Goal: Navigation & Orientation: Find specific page/section

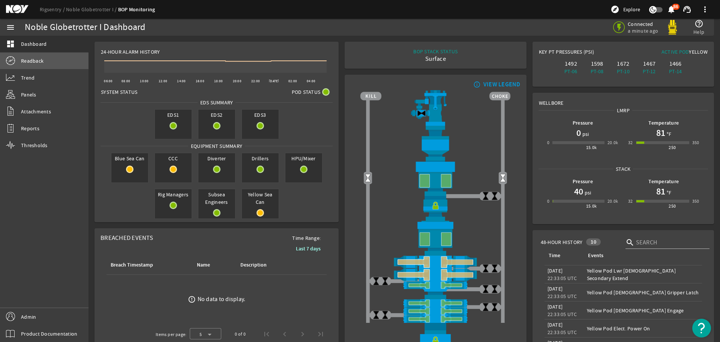
click at [39, 65] on link "Readback" at bounding box center [44, 60] width 88 height 16
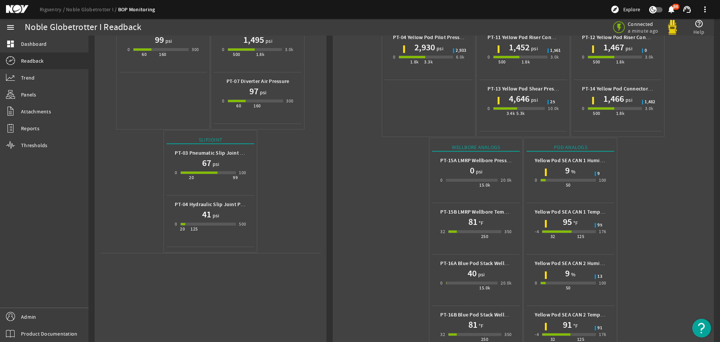
scroll to position [231, 0]
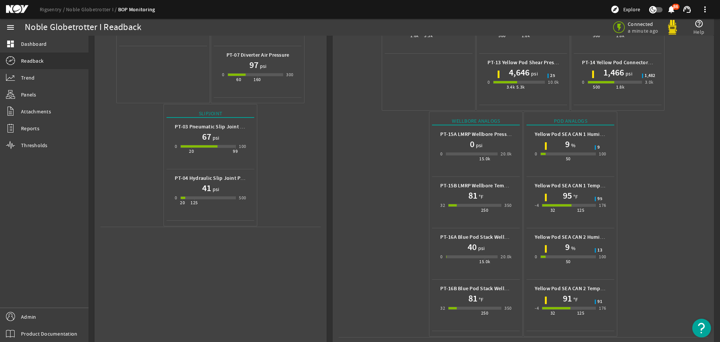
click at [13, 8] on mat-icon at bounding box center [23, 9] width 34 height 9
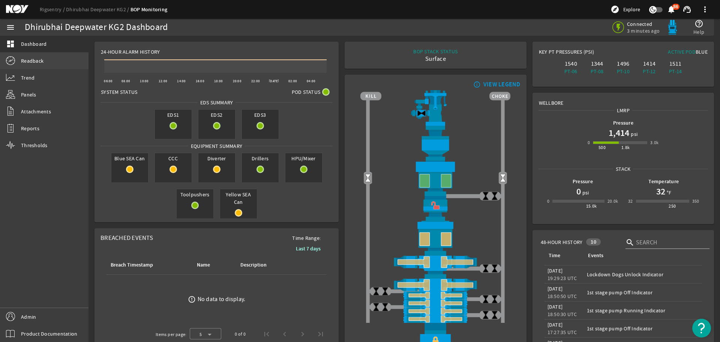
click at [39, 56] on link "Readback" at bounding box center [44, 60] width 88 height 16
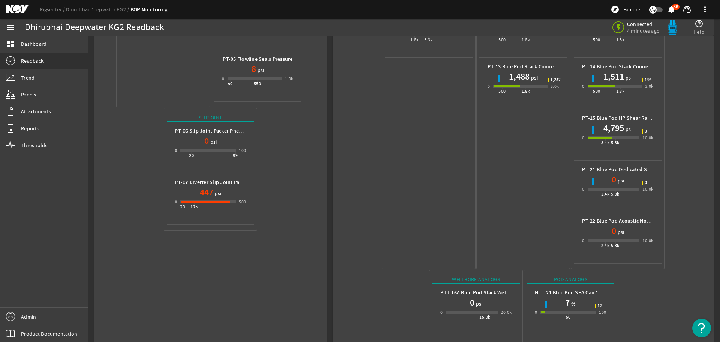
scroll to position [385, 0]
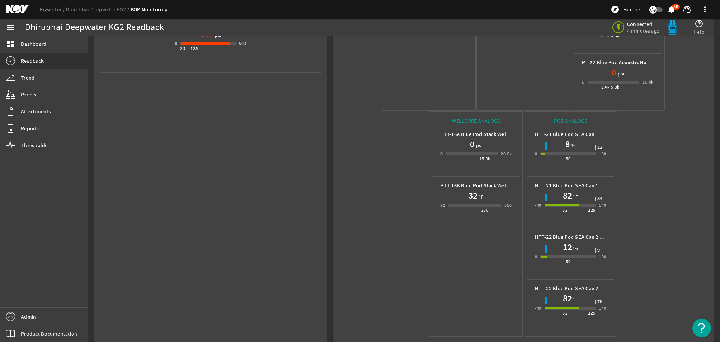
click at [16, 9] on mat-icon at bounding box center [23, 9] width 34 height 9
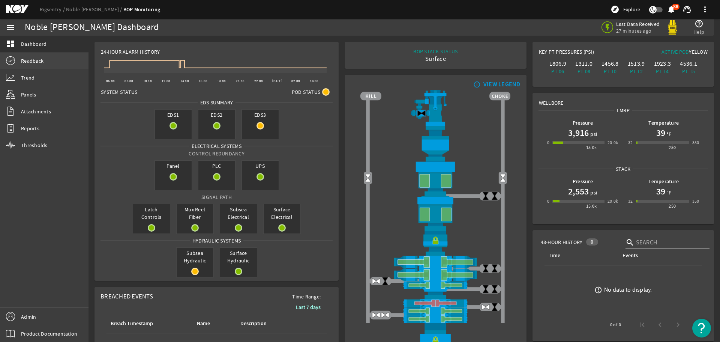
click at [43, 61] on span "Readback" at bounding box center [32, 60] width 22 height 7
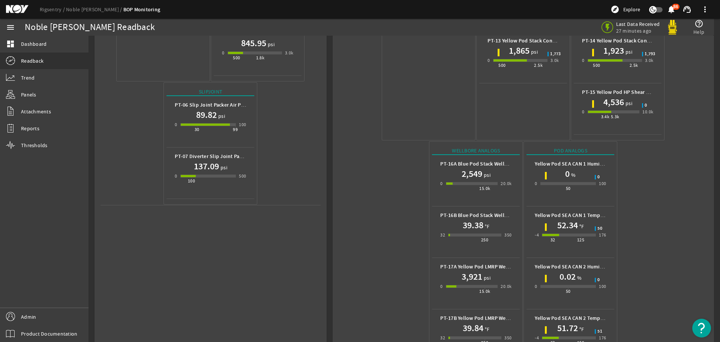
scroll to position [283, 0]
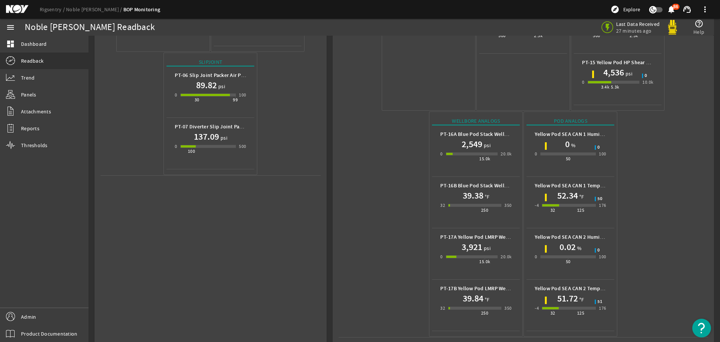
click at [19, 7] on mat-icon at bounding box center [23, 9] width 34 height 9
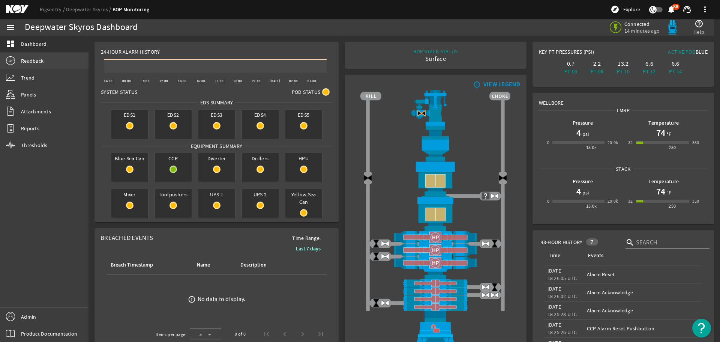
click at [53, 62] on link "Readback" at bounding box center [44, 60] width 88 height 16
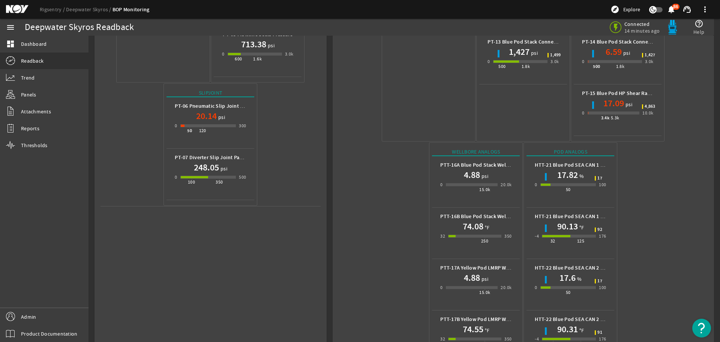
scroll to position [283, 0]
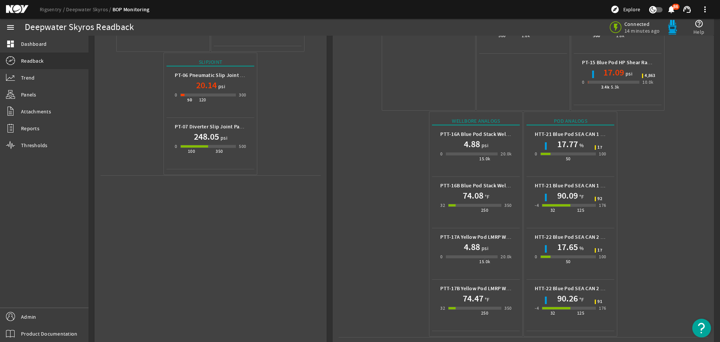
click at [14, 9] on mat-icon at bounding box center [23, 9] width 34 height 9
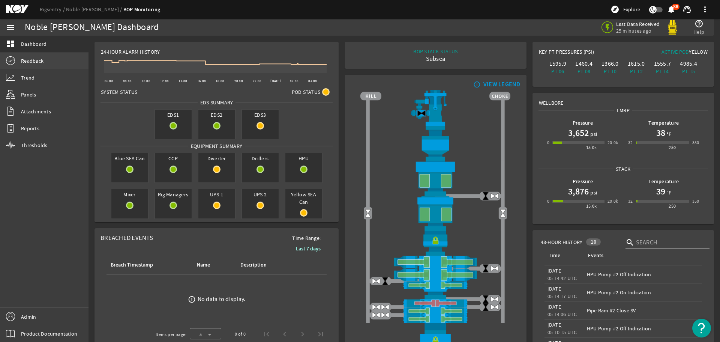
click at [46, 64] on link "Readback" at bounding box center [44, 60] width 88 height 16
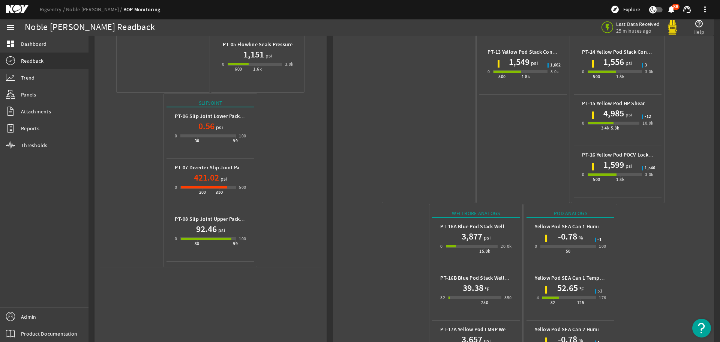
scroll to position [334, 0]
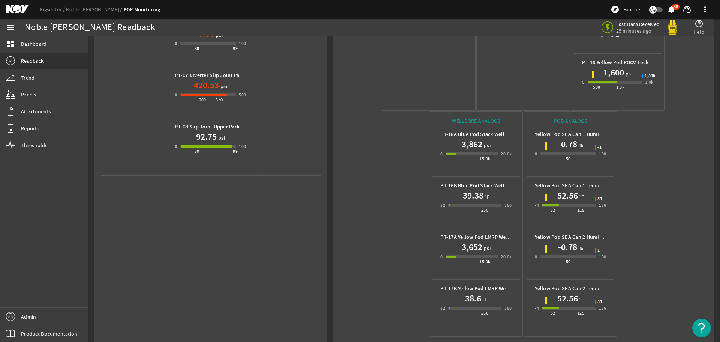
click at [14, 7] on mat-icon at bounding box center [23, 9] width 34 height 9
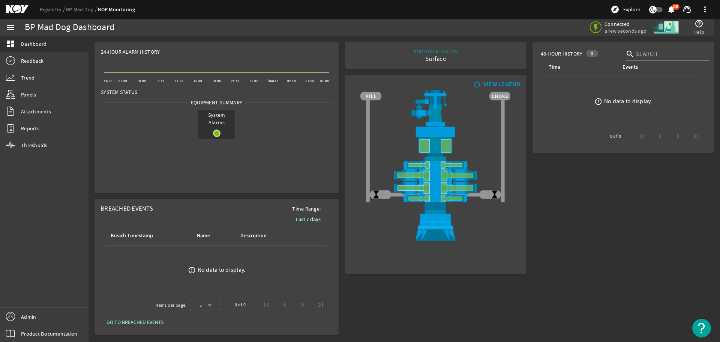
click at [22, 12] on mat-icon at bounding box center [23, 9] width 34 height 9
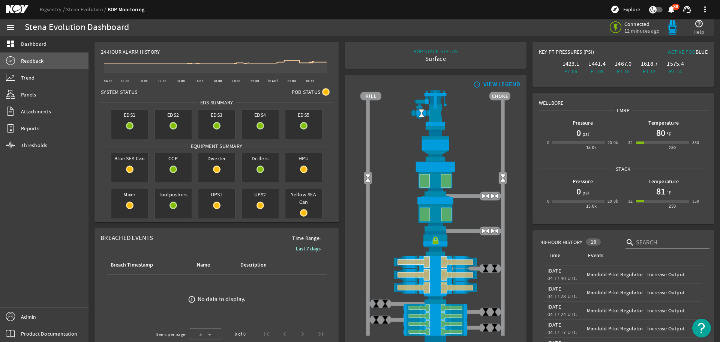
click at [52, 62] on link "Readback" at bounding box center [44, 60] width 88 height 16
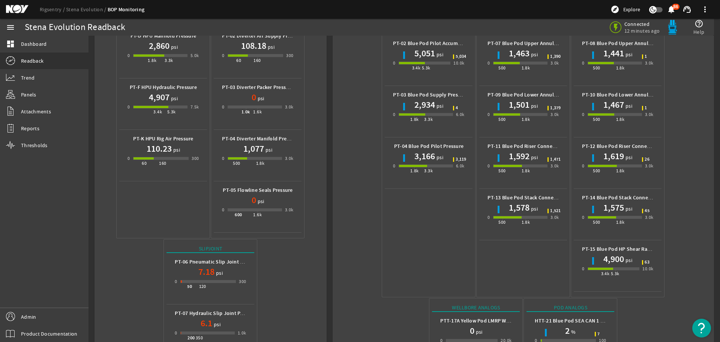
scroll to position [262, 0]
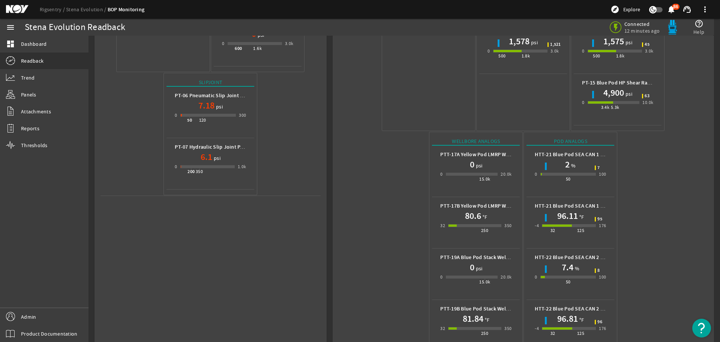
click at [16, 10] on mat-icon at bounding box center [23, 9] width 34 height 9
